Goal: Task Accomplishment & Management: Use online tool/utility

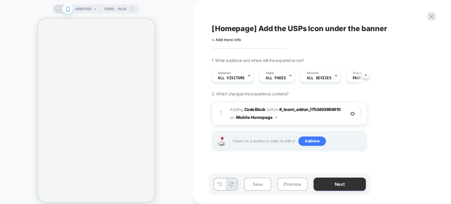
click at [337, 184] on button "Next" at bounding box center [339, 184] width 52 height 13
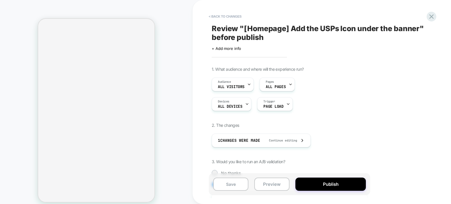
scroll to position [0, 0]
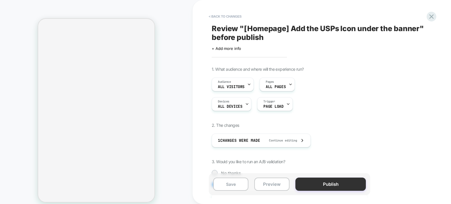
click at [337, 184] on button "Publish" at bounding box center [330, 184] width 70 height 13
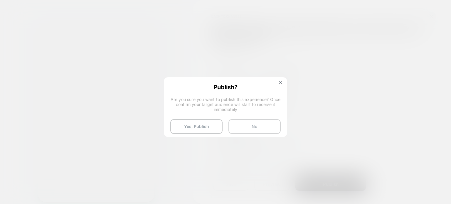
click at [242, 125] on button "No" at bounding box center [254, 126] width 52 height 15
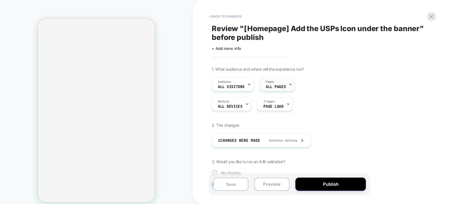
click at [286, 86] on div "Pages ALL PAGES" at bounding box center [276, 84] width 32 height 13
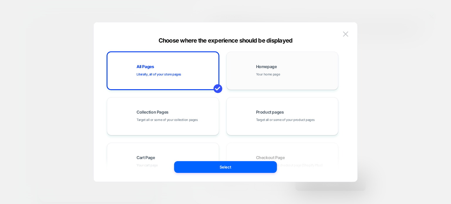
click at [280, 75] on div "Homepage Your home page" at bounding box center [295, 71] width 79 height 13
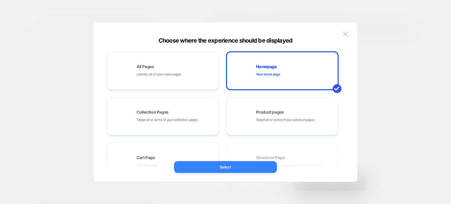
click at [254, 166] on button "Select" at bounding box center [225, 167] width 103 height 12
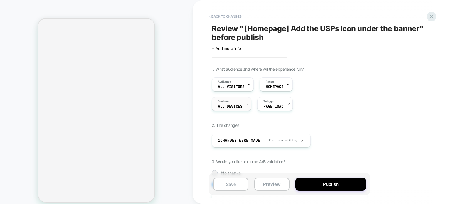
click at [250, 105] on div "Devices ALL DEVICES" at bounding box center [232, 104] width 40 height 14
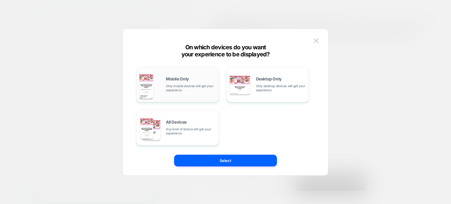
click at [207, 92] on span "Only mobile devices will get your experience" at bounding box center [191, 88] width 50 height 8
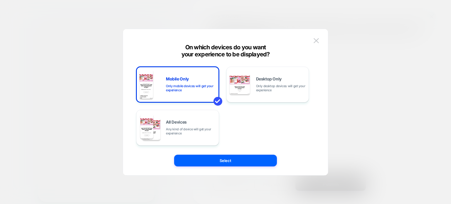
click at [243, 159] on button "Select" at bounding box center [225, 161] width 103 height 12
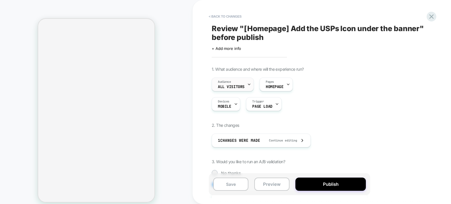
click at [242, 87] on span "All Visitors" at bounding box center [231, 87] width 27 height 4
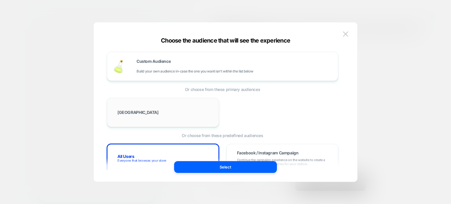
click at [170, 121] on div "[GEOGRAPHIC_DATA]" at bounding box center [163, 112] width 112 height 29
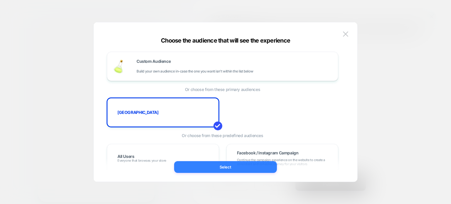
click at [226, 166] on button "Select" at bounding box center [225, 167] width 103 height 12
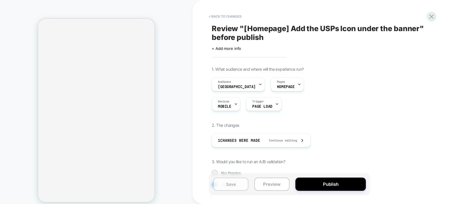
click at [227, 187] on button "Save" at bounding box center [230, 184] width 35 height 13
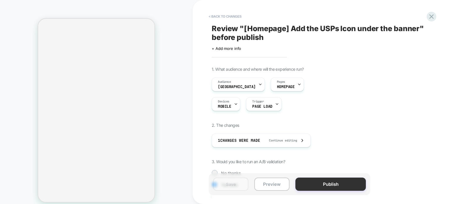
click at [322, 184] on button "Publish" at bounding box center [330, 184] width 70 height 13
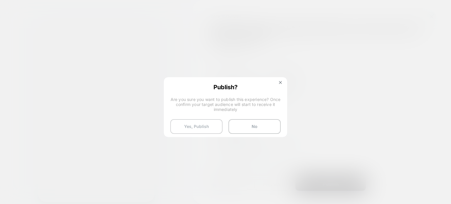
click at [200, 127] on button "Yes, Publish" at bounding box center [196, 126] width 52 height 15
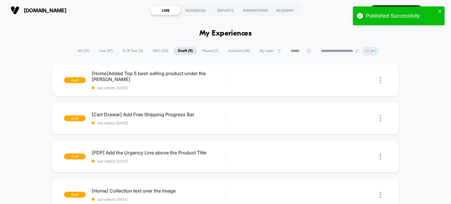
click at [123, 48] on span "A/B Test ( 3 )" at bounding box center [132, 51] width 29 height 8
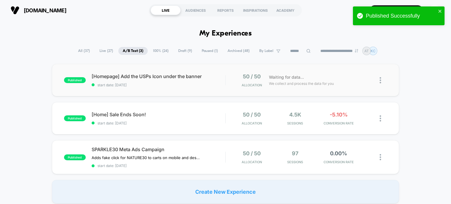
click at [161, 92] on div "published [Homepage] Add the USPs Icon under the banner start date: [DATE] 50 /…" at bounding box center [225, 80] width 347 height 32
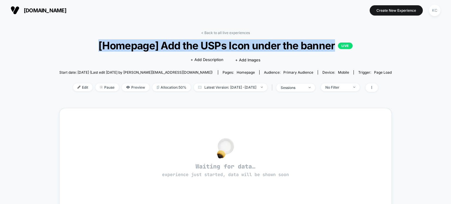
drag, startPoint x: 95, startPoint y: 45, endPoint x: 335, endPoint y: 45, distance: 240.3
click at [335, 45] on span "[Homepage] Add the USPs Icon under the banner LIVE" at bounding box center [225, 45] width 299 height 12
copy span "[Homepage] Add the USPs Icon under the banner"
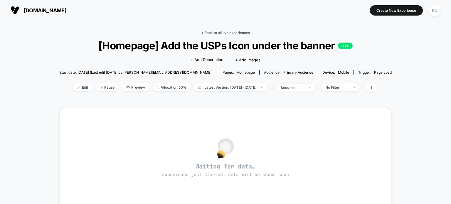
click at [212, 33] on link "< Back to all live experiences" at bounding box center [225, 33] width 49 height 4
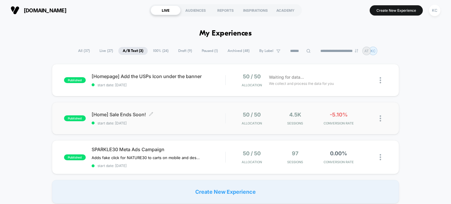
click at [185, 122] on span "start date: [DATE]" at bounding box center [159, 123] width 134 height 4
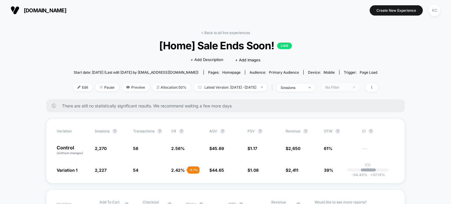
click at [359, 84] on span "No Filter" at bounding box center [340, 87] width 39 height 8
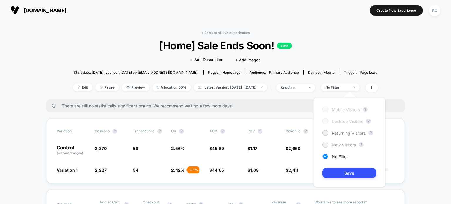
click at [326, 143] on div at bounding box center [325, 144] width 4 height 4
click at [343, 170] on button "Save" at bounding box center [349, 173] width 54 height 10
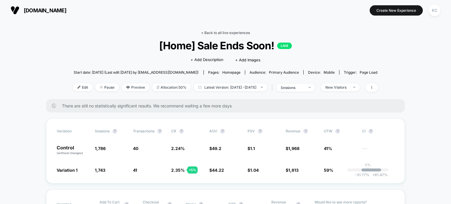
click at [206, 34] on link "< Back to all live experiences" at bounding box center [225, 33] width 49 height 4
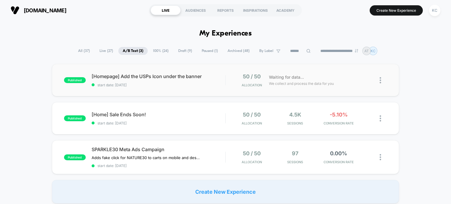
click at [196, 92] on div "published [Homepage] Add the USPs Icon under the banner start date: [DATE] 50 /…" at bounding box center [225, 80] width 347 height 32
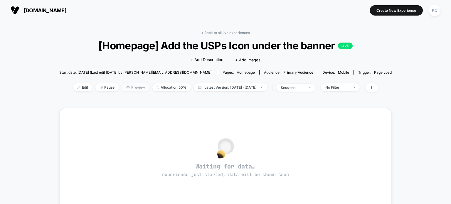
click at [125, 89] on span "Preview" at bounding box center [136, 87] width 28 height 8
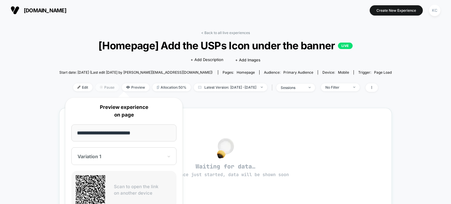
click at [97, 85] on span "Pause" at bounding box center [106, 87] width 23 height 8
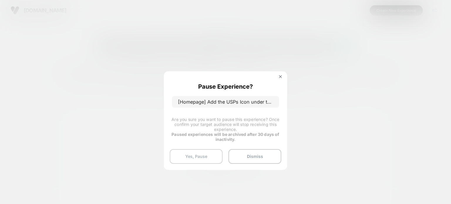
click at [208, 158] on button "Yes, Pause" at bounding box center [196, 156] width 53 height 15
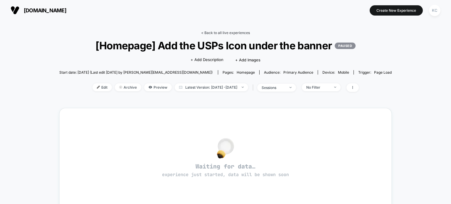
click at [211, 31] on link "< Back to all live experiences" at bounding box center [225, 33] width 49 height 4
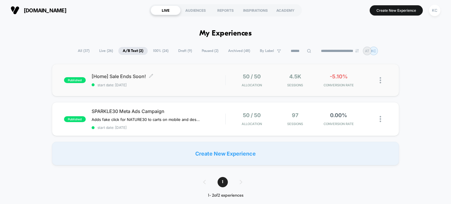
click at [161, 87] on span "start date: [DATE]" at bounding box center [159, 85] width 134 height 4
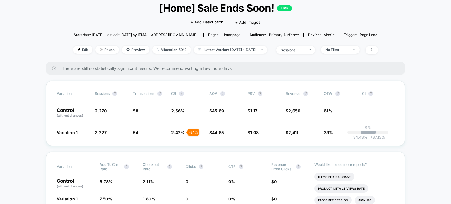
scroll to position [38, 0]
click at [359, 51] on span "No Filter" at bounding box center [340, 50] width 39 height 8
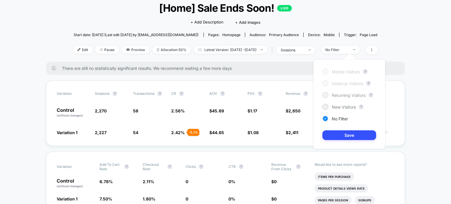
click at [325, 94] on div at bounding box center [325, 95] width 4 height 4
click at [327, 107] on div at bounding box center [325, 106] width 4 height 4
click at [337, 134] on button "Save" at bounding box center [349, 135] width 54 height 10
